Goal: Find specific page/section: Find specific page/section

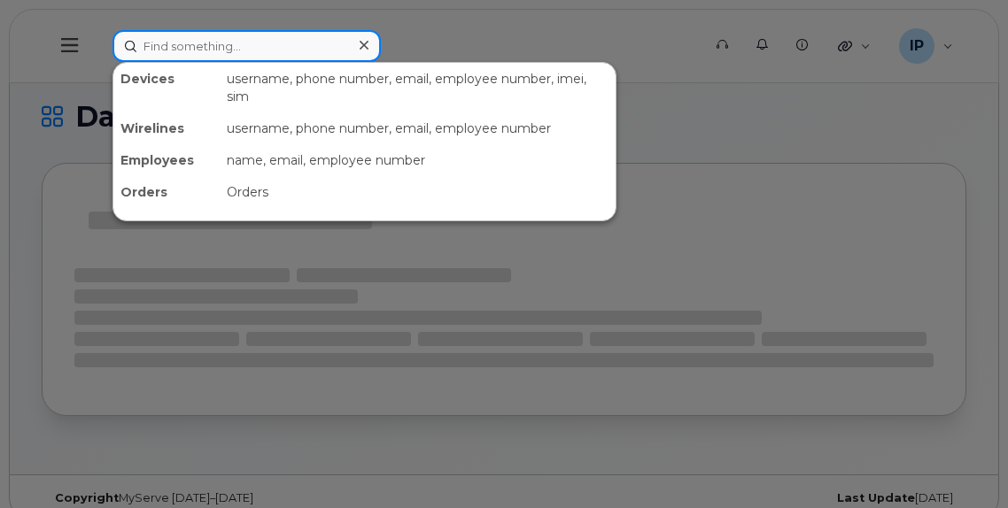
click at [221, 49] on input at bounding box center [246, 46] width 268 height 32
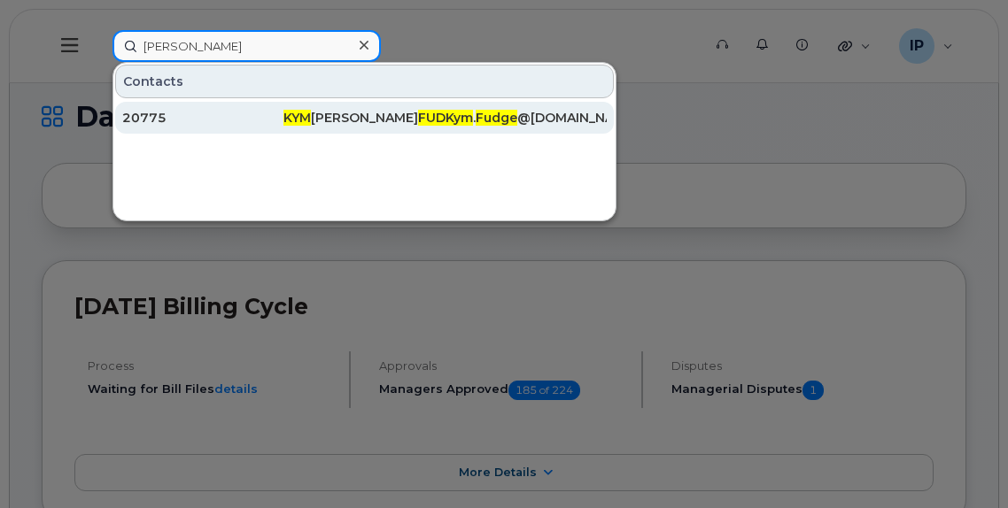
type input "[PERSON_NAME]"
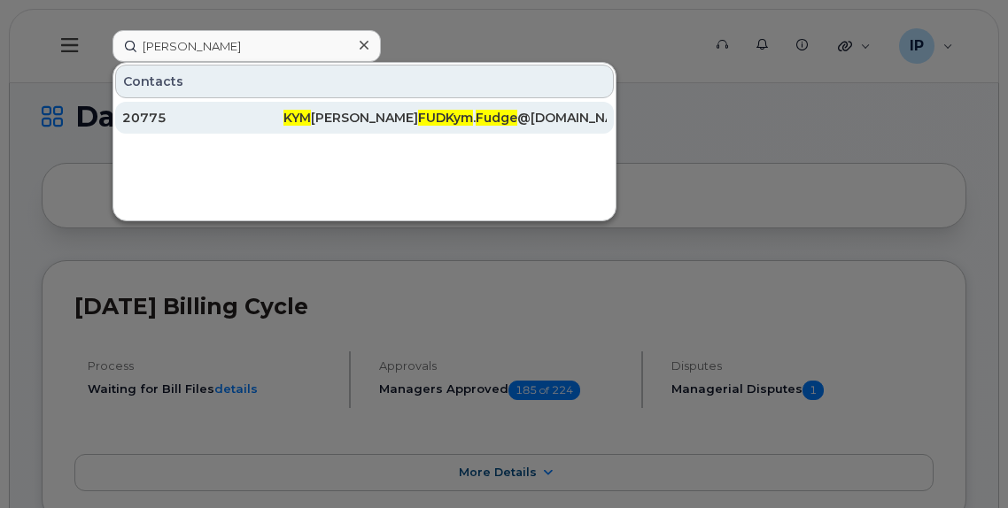
click at [418, 115] on span "FUDGE" at bounding box center [440, 118] width 45 height 16
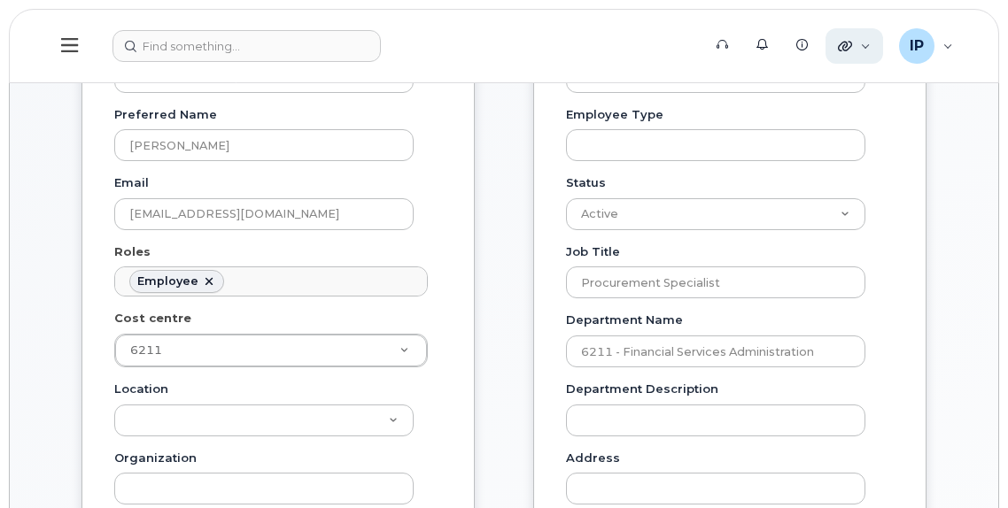
scroll to position [89, 0]
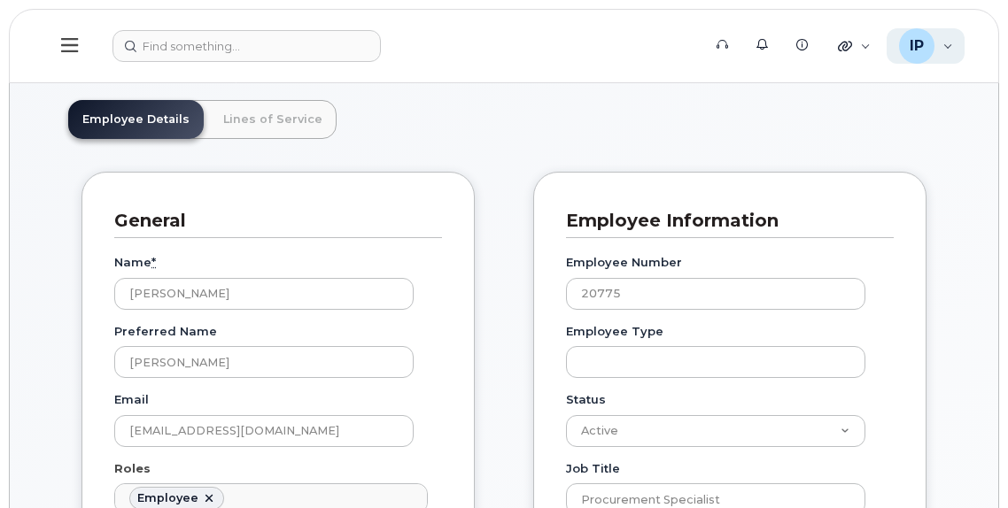
click at [952, 50] on div "IP [PERSON_NAME] Wireless Admin" at bounding box center [926, 45] width 79 height 35
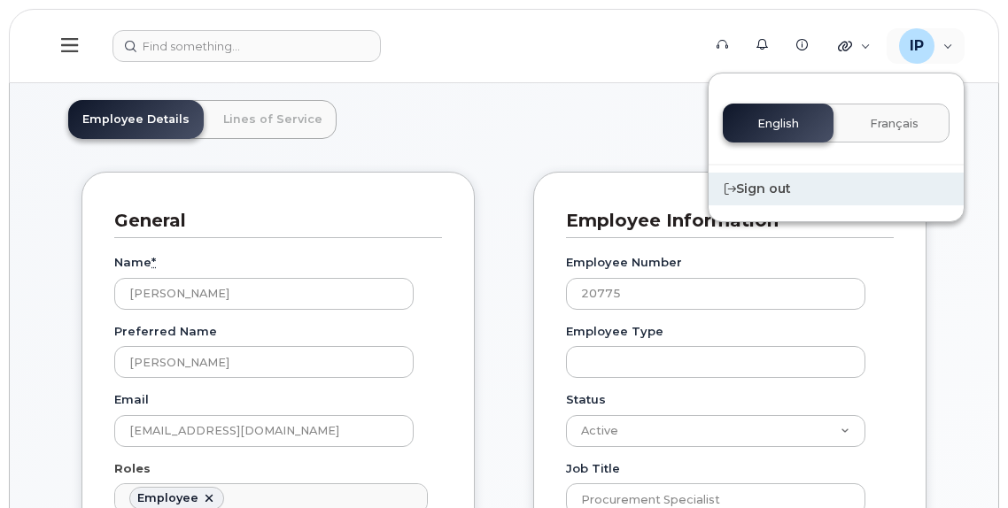
click at [769, 195] on div "Sign out" at bounding box center [835, 189] width 255 height 33
